Goal: Information Seeking & Learning: Learn about a topic

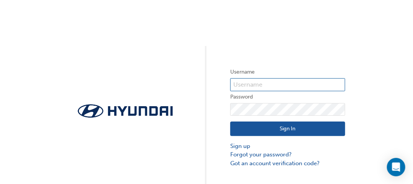
type input "30449"
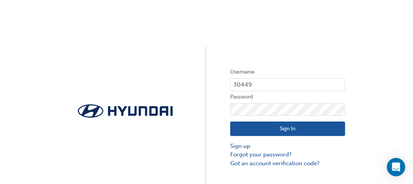
click at [275, 131] on button "Sign In" at bounding box center [287, 129] width 115 height 15
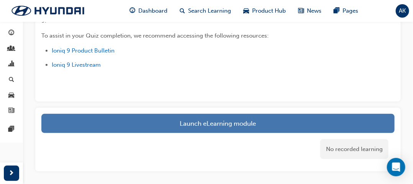
scroll to position [49, 0]
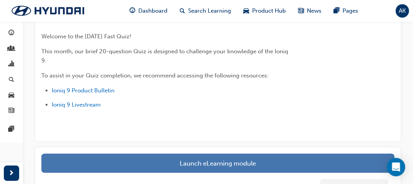
click at [156, 159] on link "Launch eLearning module" at bounding box center [217, 163] width 353 height 19
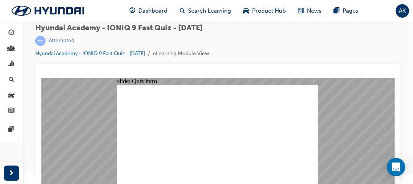
radio input "true"
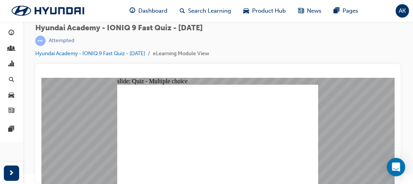
radio input "true"
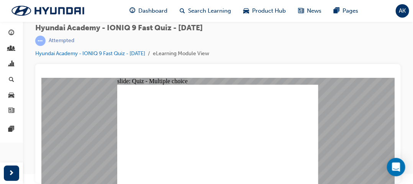
radio input "true"
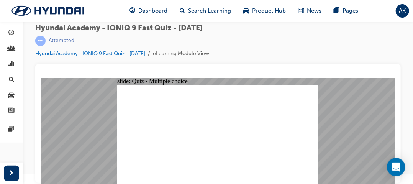
drag, startPoint x: 309, startPoint y: 177, endPoint x: 308, endPoint y: 172, distance: 5.8
radio input "true"
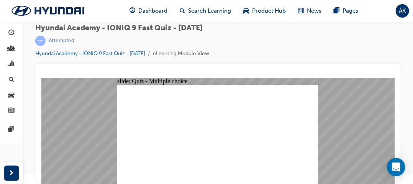
radio input "true"
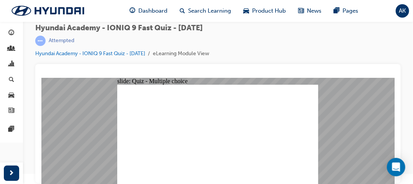
radio input "true"
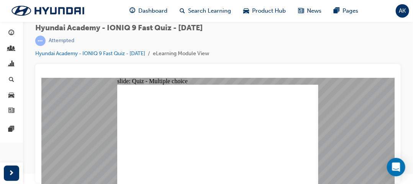
checkbox input "true"
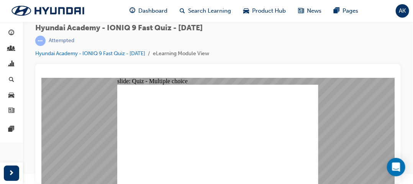
radio input "true"
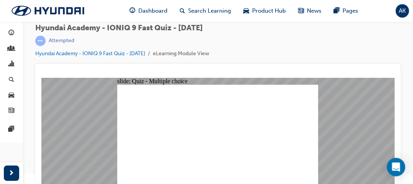
checkbox input "true"
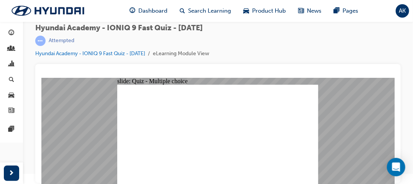
radio input "true"
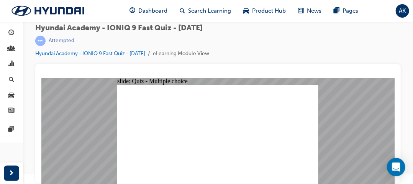
radio input "true"
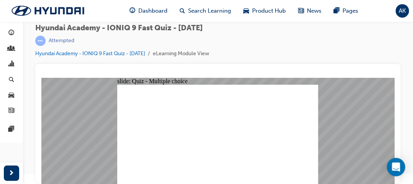
radio input "true"
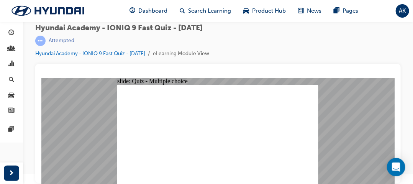
radio input "true"
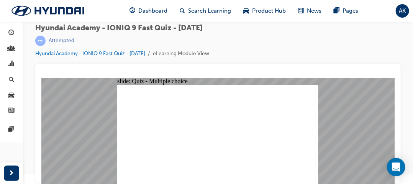
radio input "true"
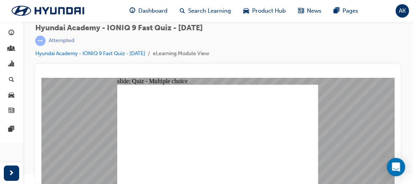
radio input "true"
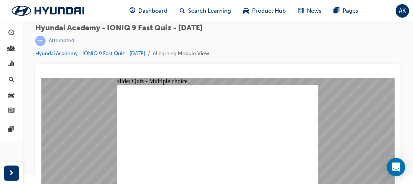
radio input "true"
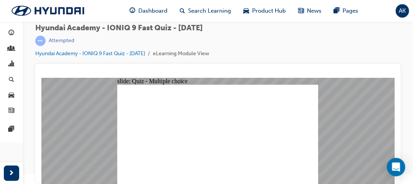
radio input "true"
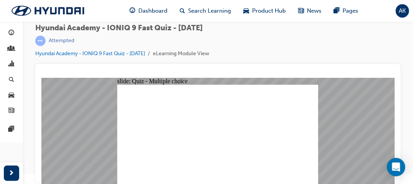
drag, startPoint x: 216, startPoint y: 154, endPoint x: 217, endPoint y: 151, distance: 3.9
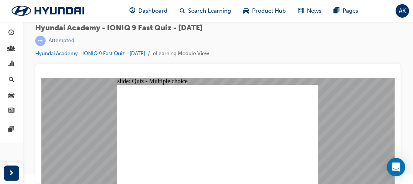
radio input "true"
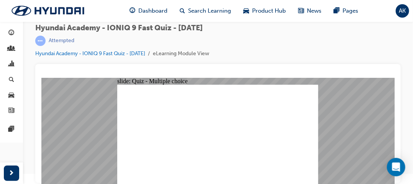
radio input "true"
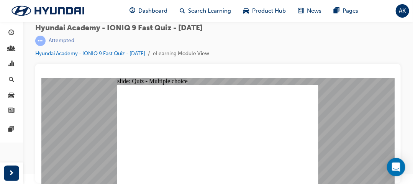
radio input "true"
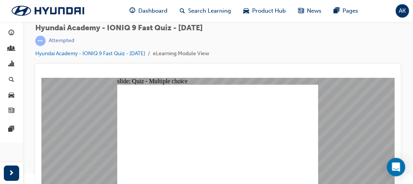
radio input "true"
drag, startPoint x: 177, startPoint y: 170, endPoint x: 174, endPoint y: 166, distance: 5.5
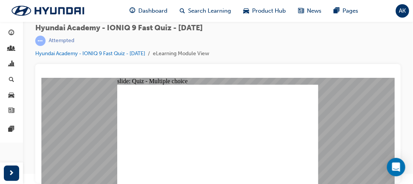
radio input "true"
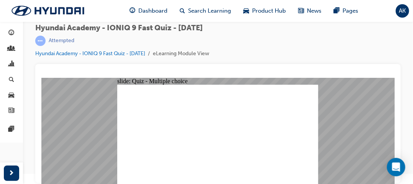
radio input "true"
checkbox input "true"
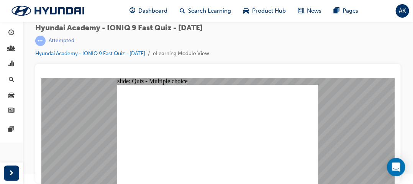
radio input "true"
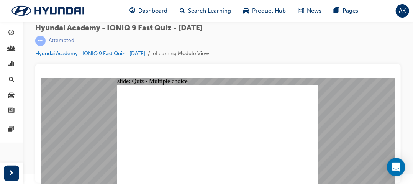
radio input "true"
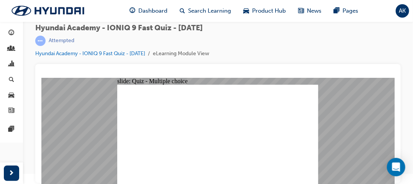
checkbox input "true"
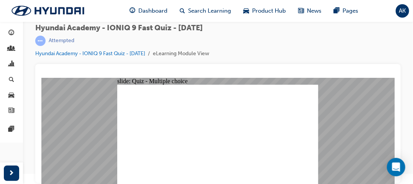
radio input "false"
radio input "true"
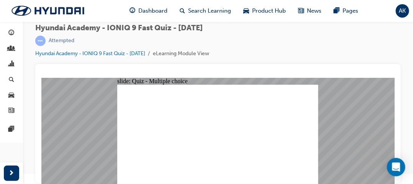
drag, startPoint x: 203, startPoint y: 133, endPoint x: 199, endPoint y: 128, distance: 6.3
radio input "true"
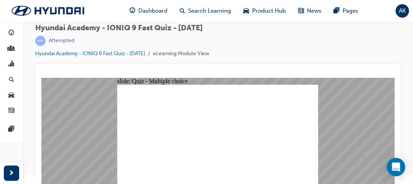
radio input "true"
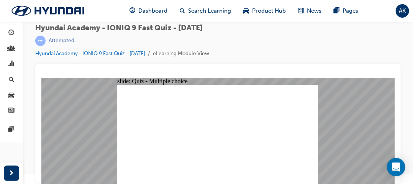
radio input "true"
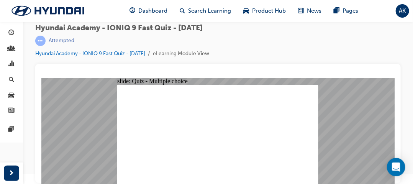
radio input "true"
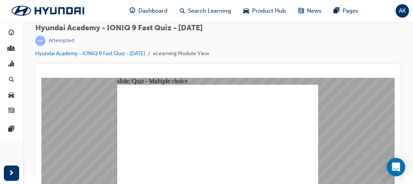
radio input "true"
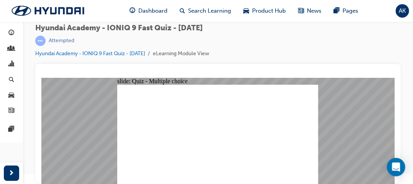
radio input "false"
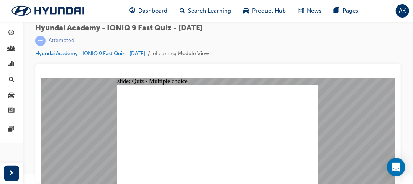
radio input "true"
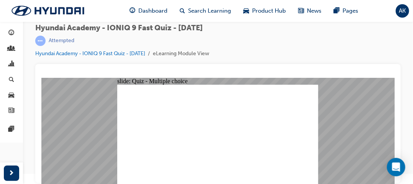
radio input "true"
click at [248, 36] on div "Hyundai Academy - IONIQ 9 Fast Quiz - [DATE] | Attempted Hyundai Academy - IONI…" at bounding box center [218, 44] width 366 height 40
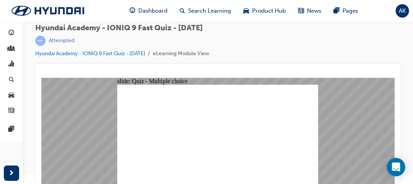
radio input "true"
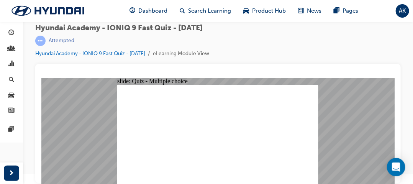
radio input "true"
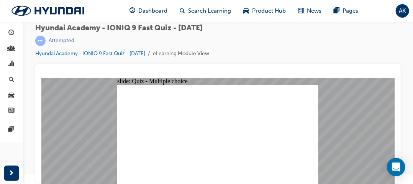
radio input "true"
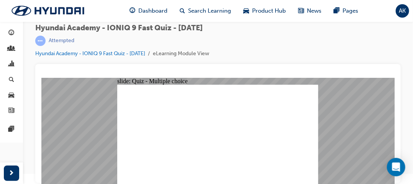
radio input "true"
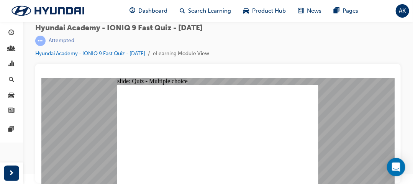
radio input "true"
checkbox input "true"
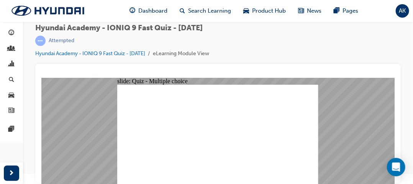
click at [95, 53] on link "Hyundai Academy - IONIQ 9 Fast Quiz - [DATE]" at bounding box center [90, 53] width 110 height 7
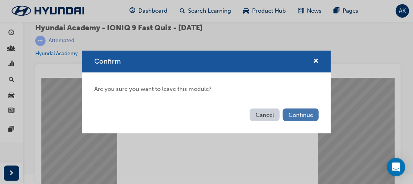
click at [296, 114] on button "Continue" at bounding box center [301, 114] width 36 height 13
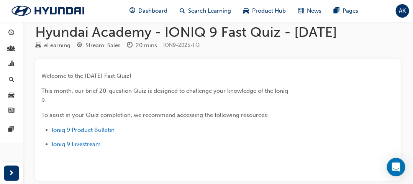
scroll to position [48, 0]
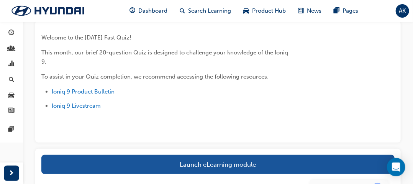
click at [170, 163] on link "Launch eLearning module" at bounding box center [217, 164] width 353 height 19
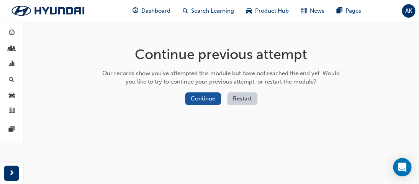
click at [240, 100] on button "Restart" at bounding box center [242, 98] width 30 height 13
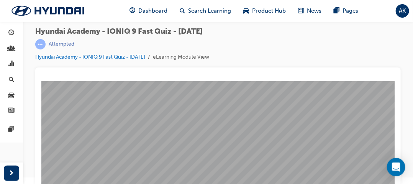
scroll to position [10, 0]
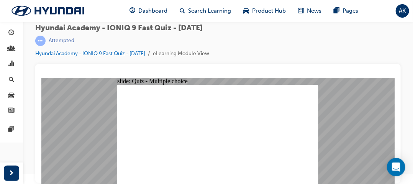
radio input "true"
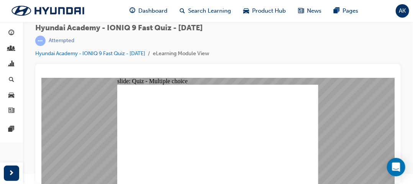
radio input "true"
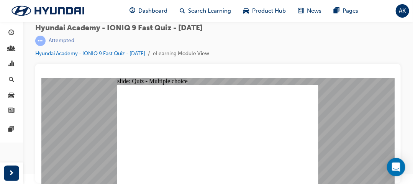
radio input "true"
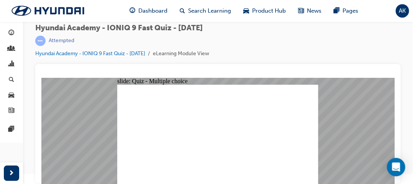
radio input "true"
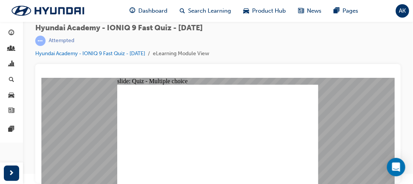
radio input "true"
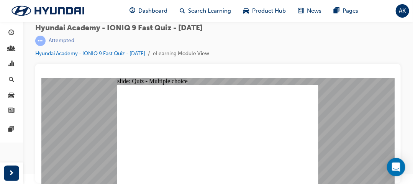
radio input "true"
checkbox input "true"
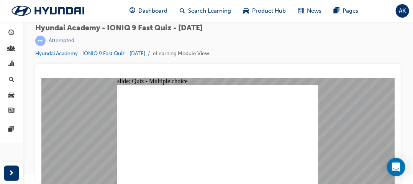
checkbox input "true"
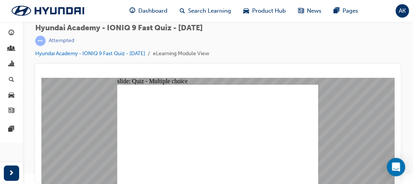
checkbox input "true"
radio input "true"
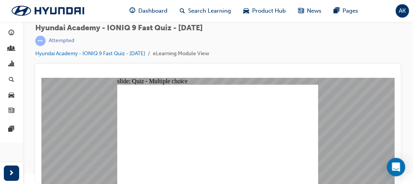
radio input "true"
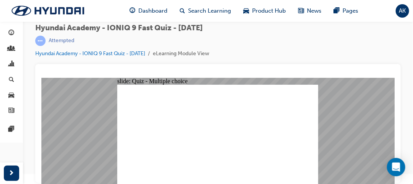
checkbox input "true"
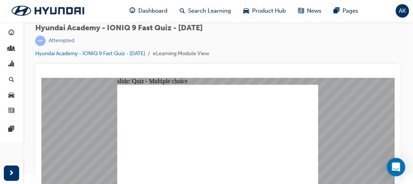
radio input "true"
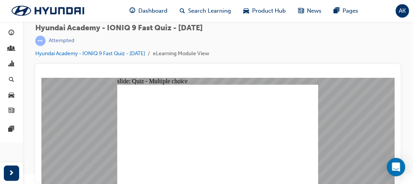
radio input "true"
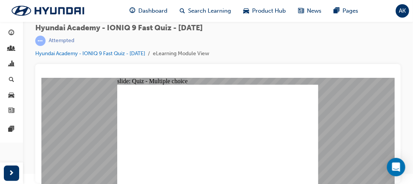
radio input "true"
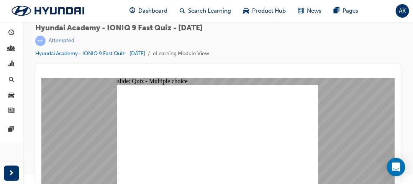
radio input "true"
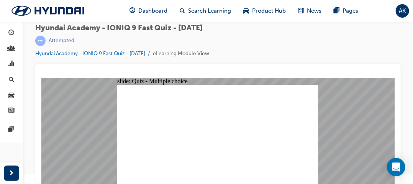
radio input "false"
radio input "true"
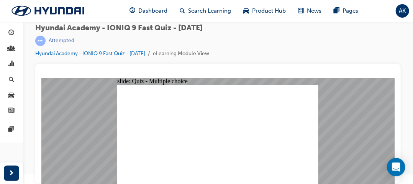
radio input "true"
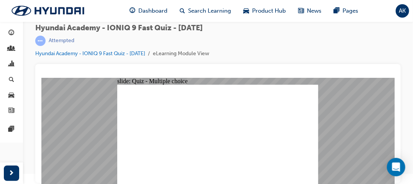
radio input "false"
radio input "true"
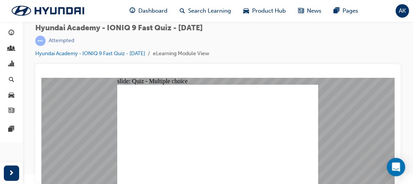
radio input "false"
radio input "true"
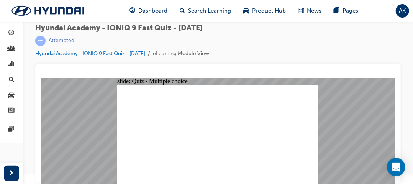
radio input "true"
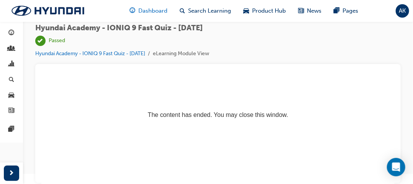
scroll to position [0, 0]
